Goal: Task Accomplishment & Management: Manage account settings

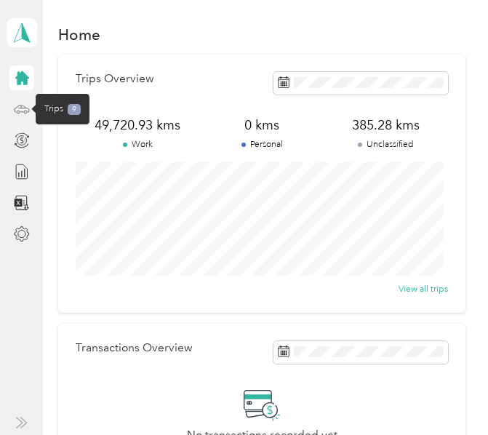
click at [19, 108] on icon at bounding box center [21, 108] width 7 height 0
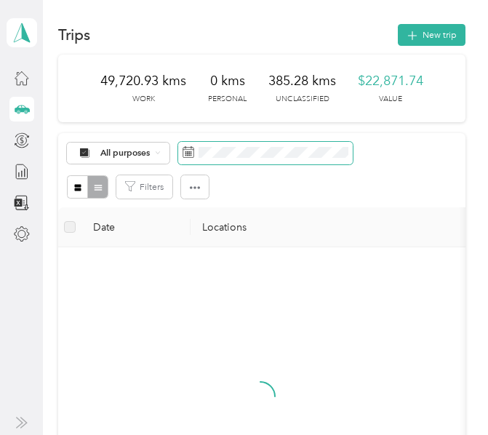
click at [287, 158] on span at bounding box center [265, 153] width 174 height 23
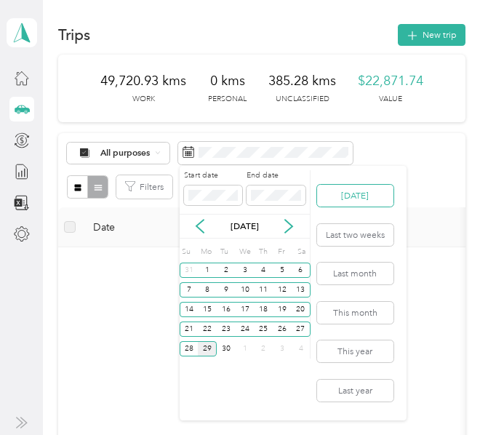
click at [366, 190] on button "[DATE]" at bounding box center [355, 196] width 76 height 22
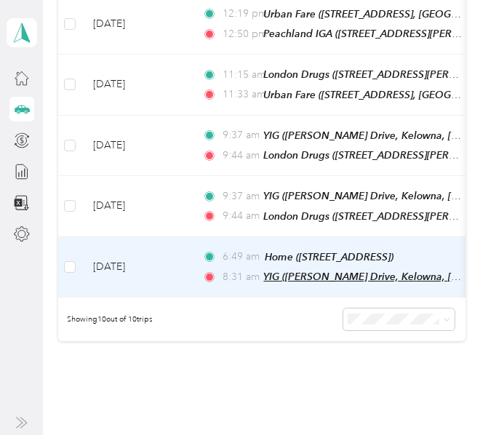
scroll to position [486, 0]
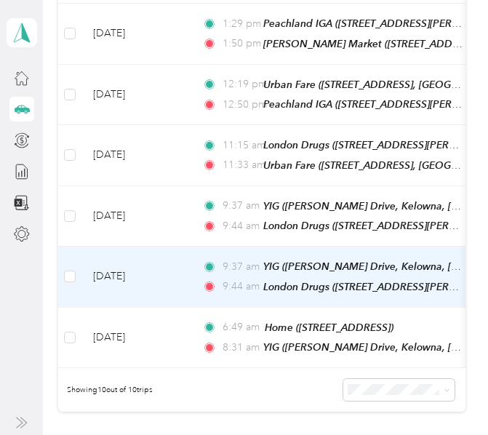
click at [184, 246] on td "[DATE]" at bounding box center [135, 276] width 109 height 61
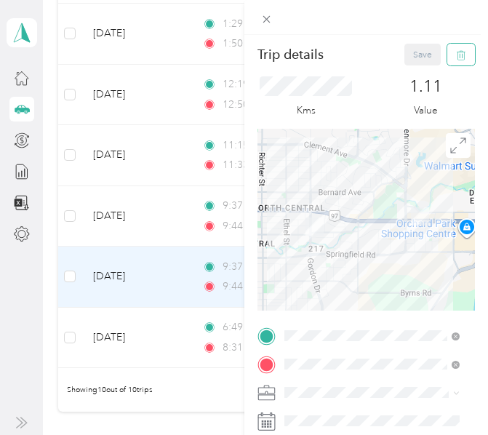
click at [459, 55] on icon "button" at bounding box center [459, 56] width 0 height 4
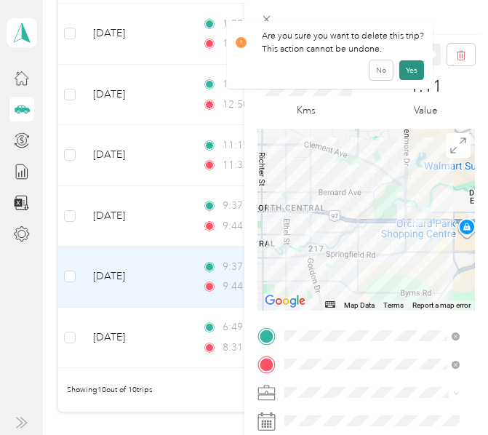
click at [412, 71] on button "Yes" at bounding box center [411, 70] width 25 height 20
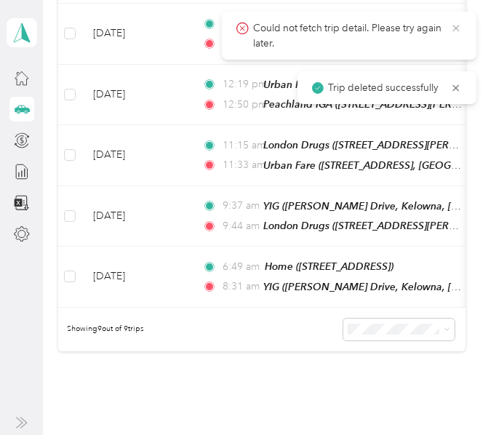
click at [458, 26] on icon at bounding box center [455, 28] width 7 height 7
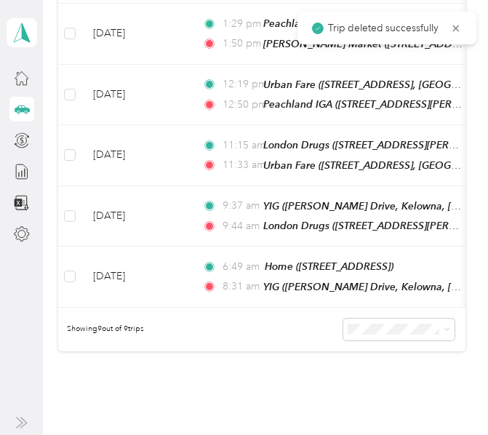
click at [456, 28] on g at bounding box center [456, 28] width 7 height 7
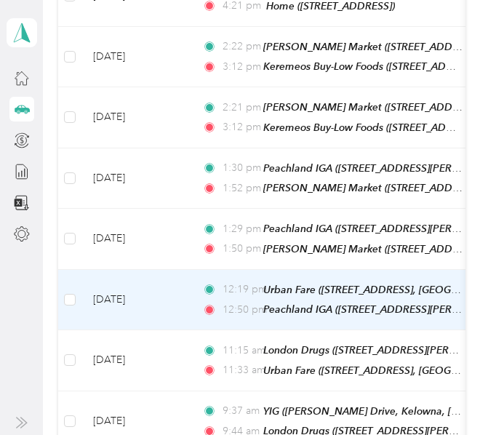
scroll to position [268, 0]
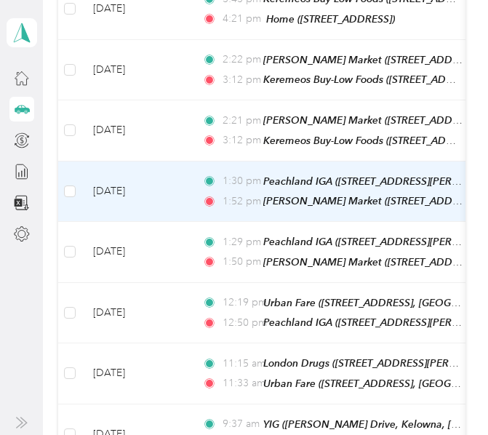
click at [185, 183] on td "[DATE]" at bounding box center [135, 191] width 109 height 61
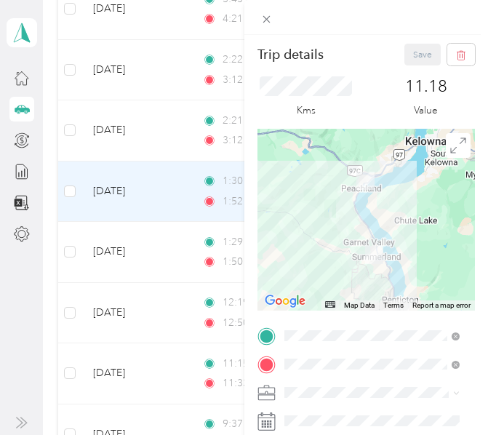
click at [194, 240] on div "Trip details Save This trip cannot be edited because it is either under review,…" at bounding box center [244, 217] width 488 height 435
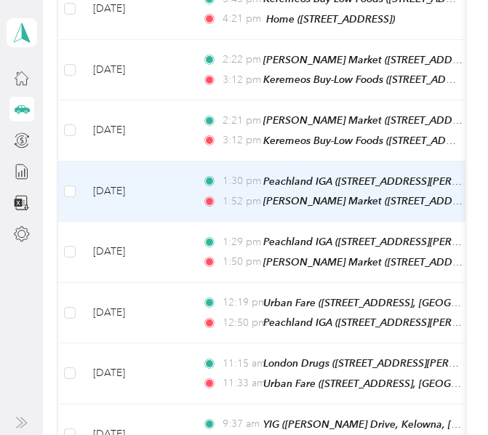
click at [179, 189] on td "[DATE]" at bounding box center [135, 191] width 109 height 61
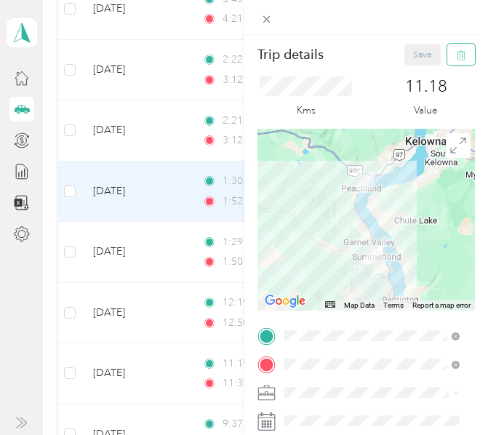
click at [456, 57] on icon "button" at bounding box center [461, 55] width 10 height 10
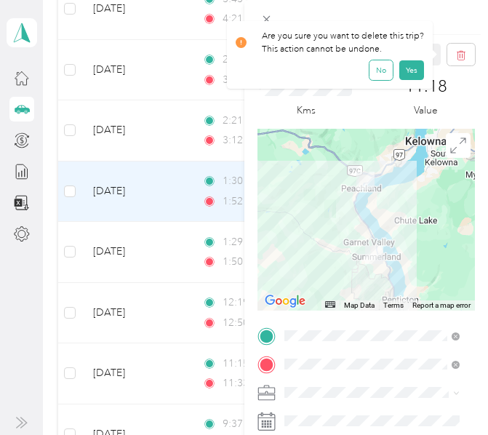
click at [376, 74] on button "No" at bounding box center [380, 70] width 23 height 20
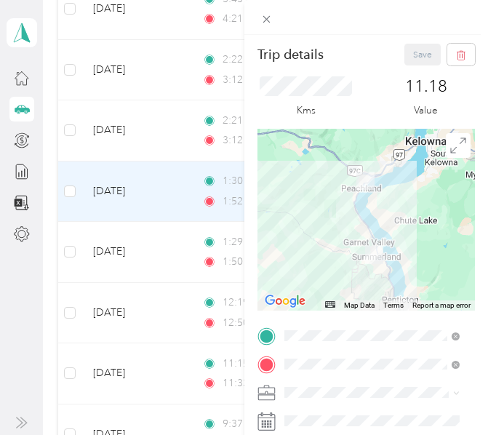
click at [193, 247] on div "Trip details Save This trip cannot be edited because it is either under review,…" at bounding box center [244, 217] width 488 height 435
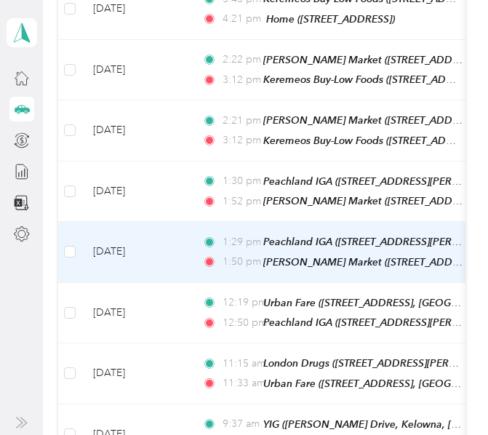
click at [193, 247] on td "1:29 pm Peachland IGA ([STREET_ADDRESS][PERSON_NAME], [GEOGRAPHIC_DATA], [GEOGR…" at bounding box center [357, 252] width 334 height 61
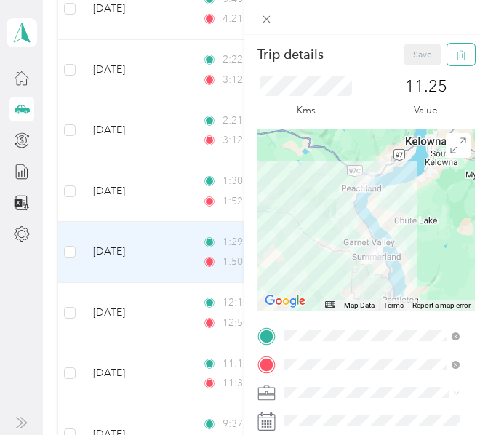
click at [456, 54] on icon "button" at bounding box center [461, 55] width 10 height 10
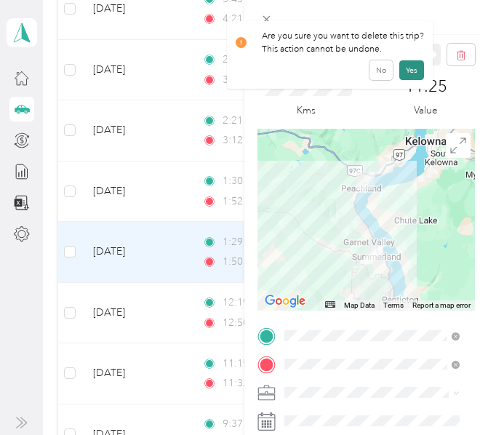
click at [408, 63] on button "Yes" at bounding box center [411, 70] width 25 height 20
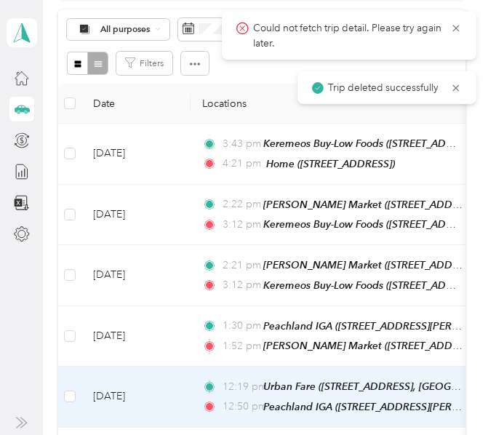
scroll to position [123, 0]
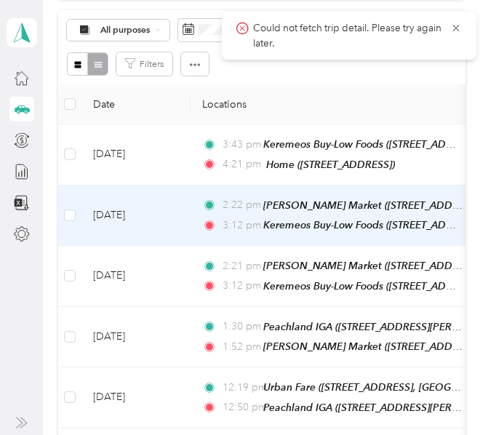
click at [189, 203] on td "[DATE]" at bounding box center [135, 215] width 109 height 61
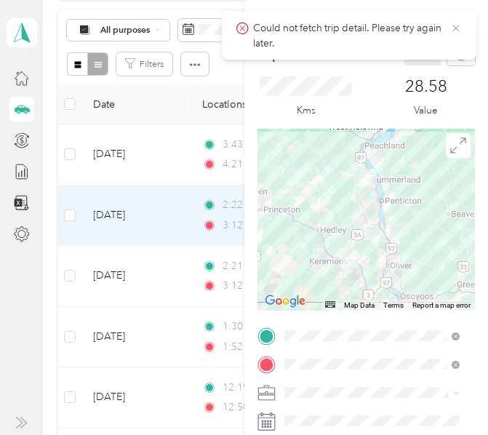
click at [455, 26] on icon at bounding box center [456, 28] width 12 height 13
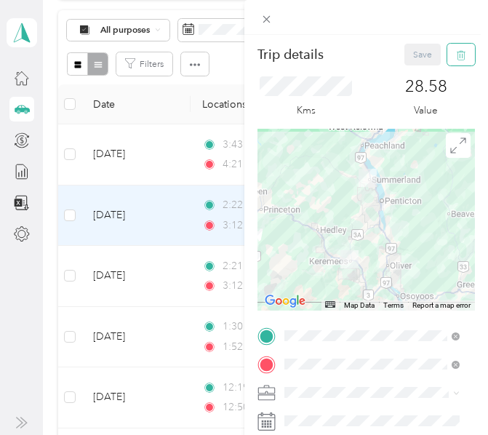
click at [456, 55] on button "button" at bounding box center [461, 55] width 28 height 22
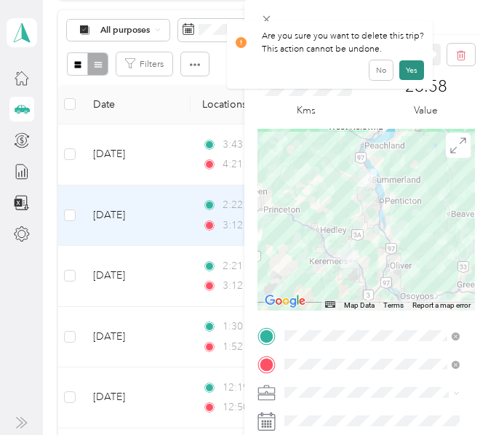
click at [410, 68] on button "Yes" at bounding box center [411, 70] width 25 height 20
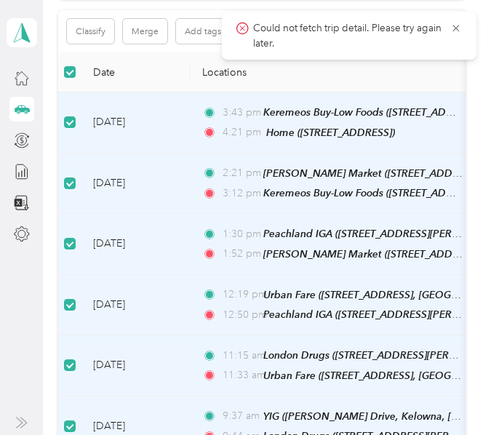
scroll to position [91, 0]
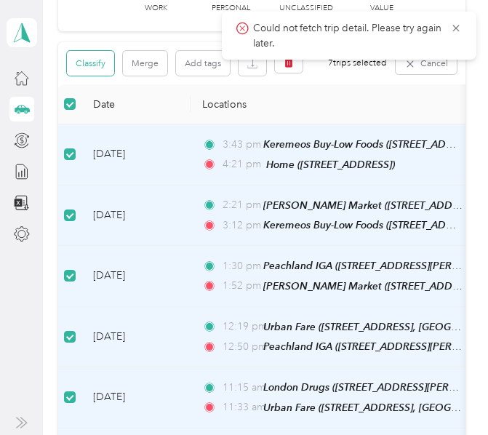
click at [87, 63] on button "Classify" at bounding box center [90, 63] width 47 height 25
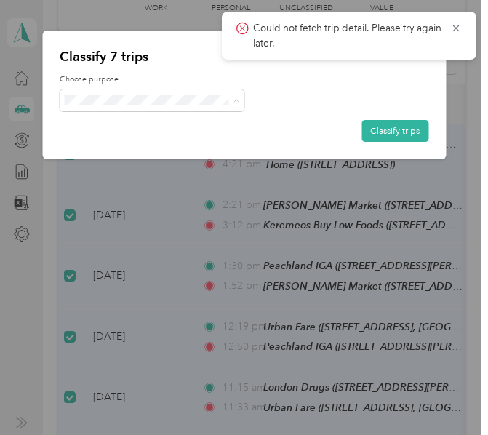
click at [103, 121] on span "[PERSON_NAME] [GEOGRAPHIC_DATA]" at bounding box center [173, 123] width 161 height 13
click at [398, 132] on button "Classify trips" at bounding box center [394, 131] width 67 height 22
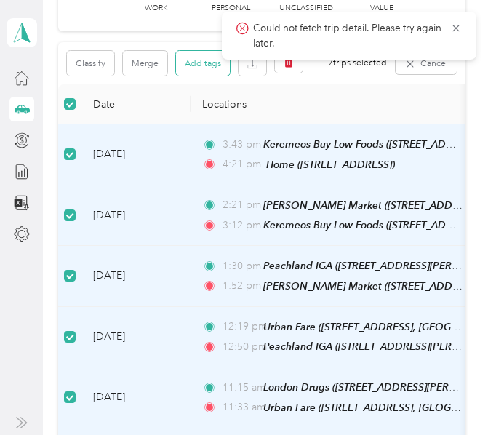
click at [196, 63] on button "Add tags" at bounding box center [203, 63] width 54 height 25
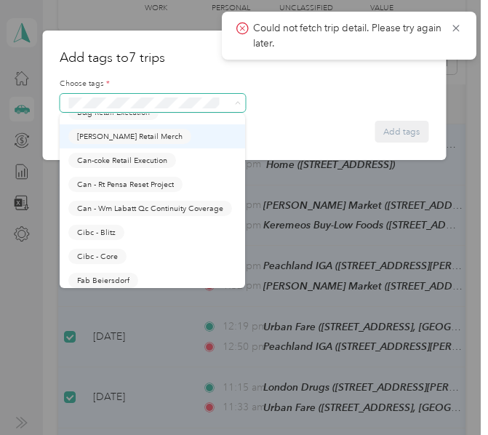
scroll to position [291, 0]
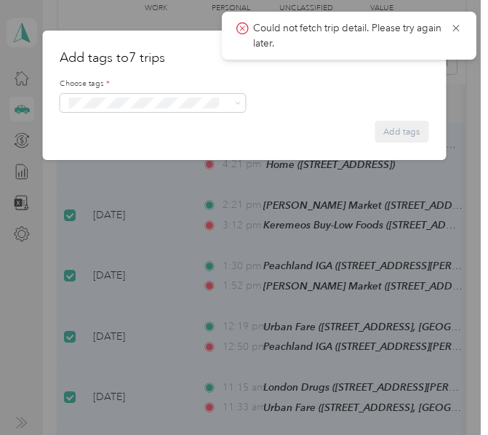
click at [126, 196] on button "Fit [PERSON_NAME] Team" at bounding box center [122, 188] width 109 height 15
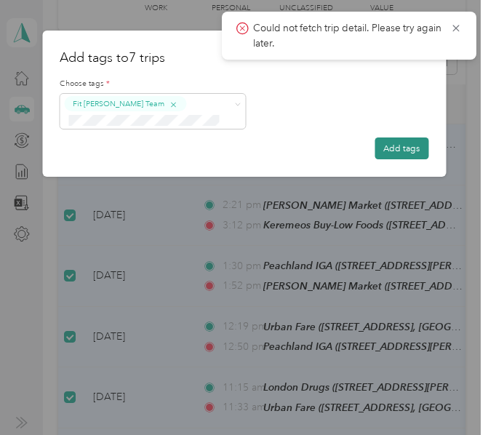
click at [397, 152] on button "Add tags" at bounding box center [401, 148] width 54 height 22
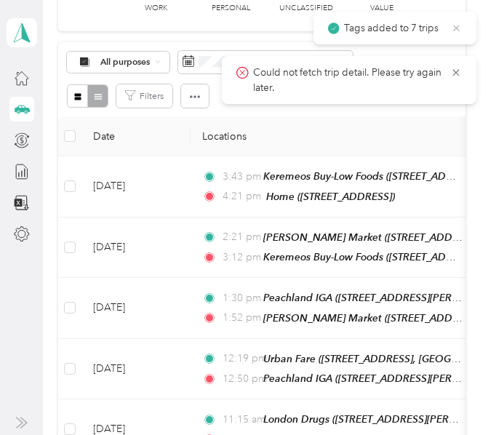
click at [455, 28] on icon at bounding box center [456, 28] width 7 height 7
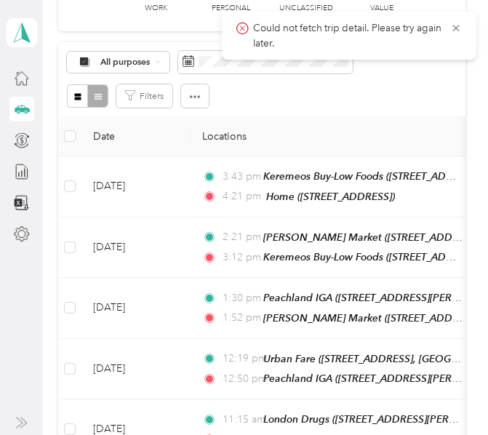
click at [455, 28] on icon at bounding box center [455, 28] width 7 height 7
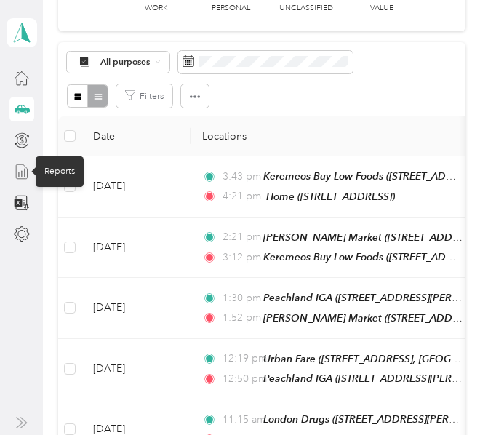
click at [24, 172] on line at bounding box center [24, 173] width 0 height 8
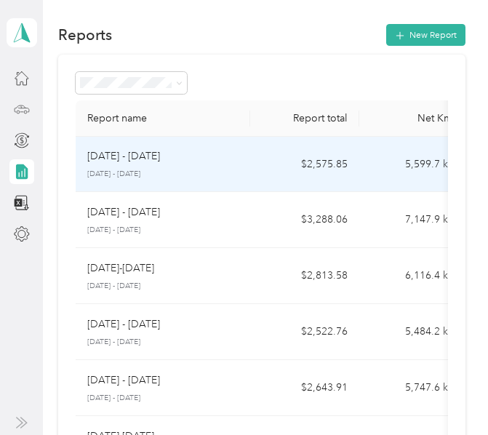
click at [207, 164] on div "[DATE] - [DATE] [DATE] - [DATE]" at bounding box center [162, 163] width 151 height 31
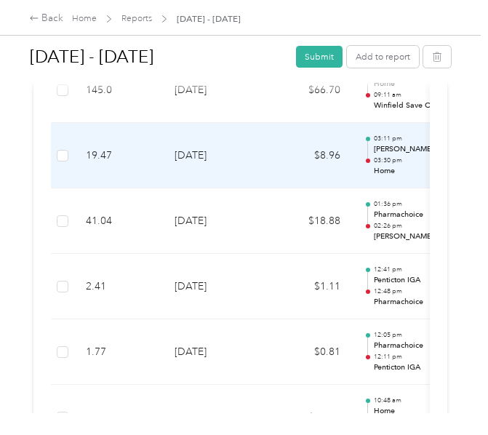
scroll to position [1163, 0]
